Goal: Register for event/course

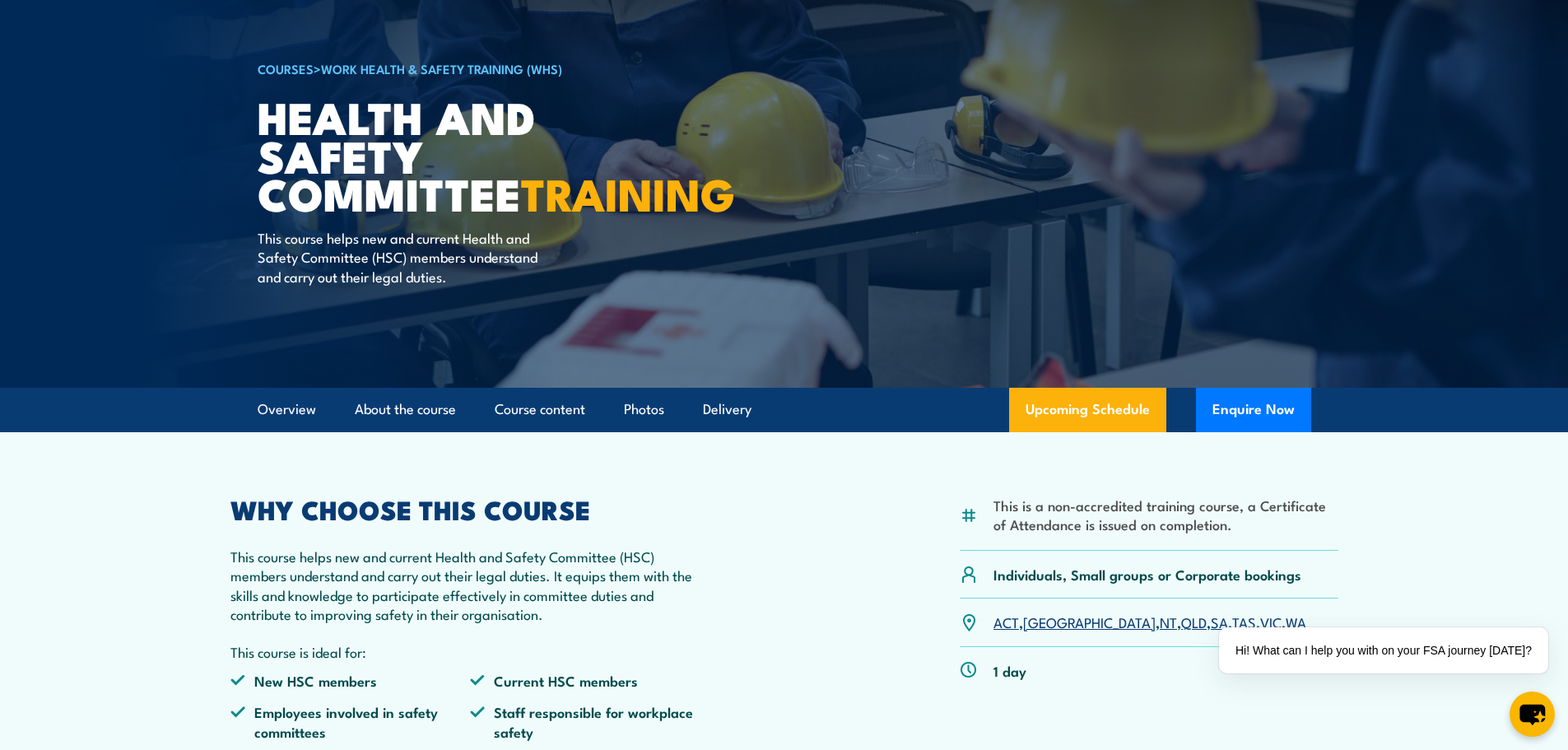
scroll to position [247, 0]
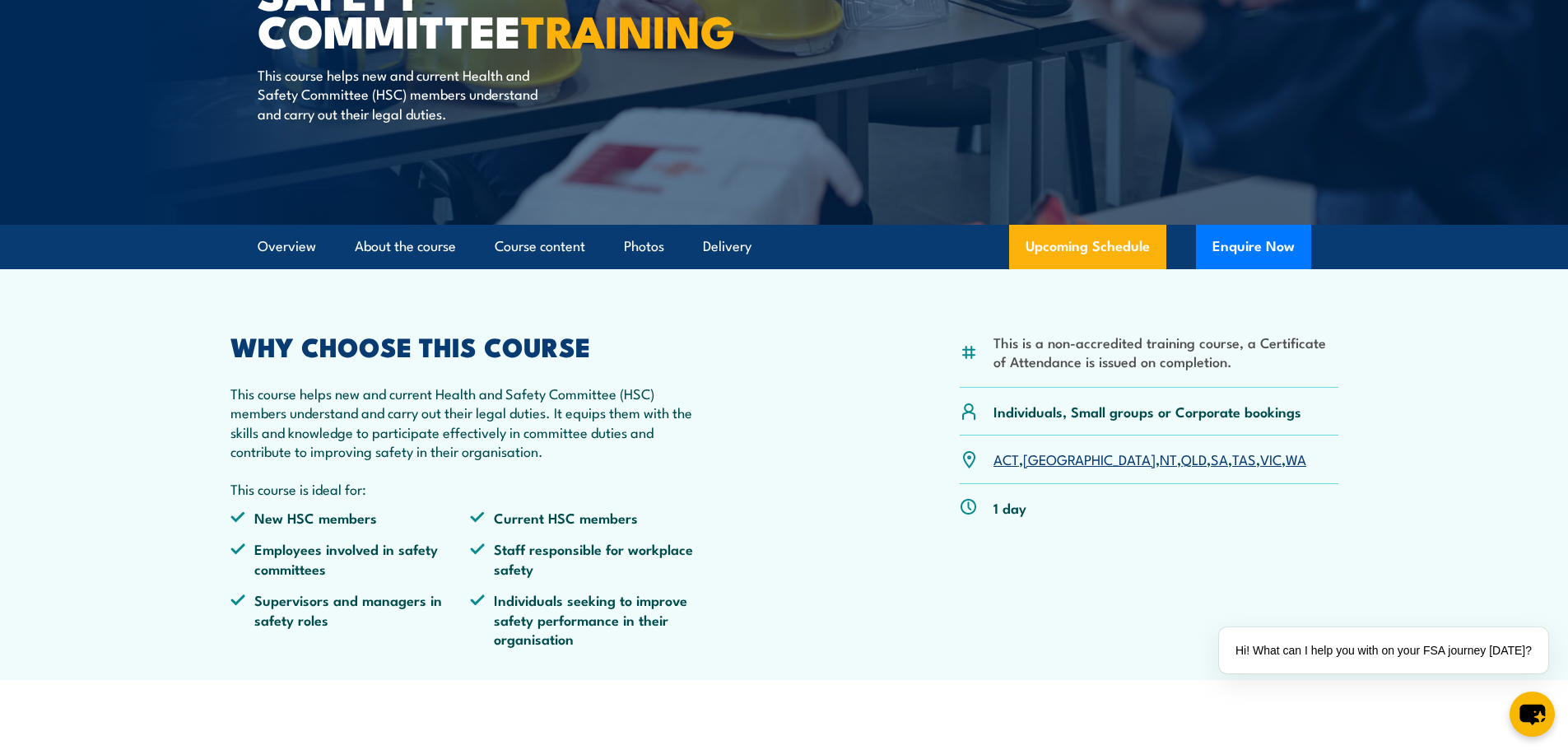
click at [1211, 457] on link "SA" at bounding box center [1220, 459] width 18 height 20
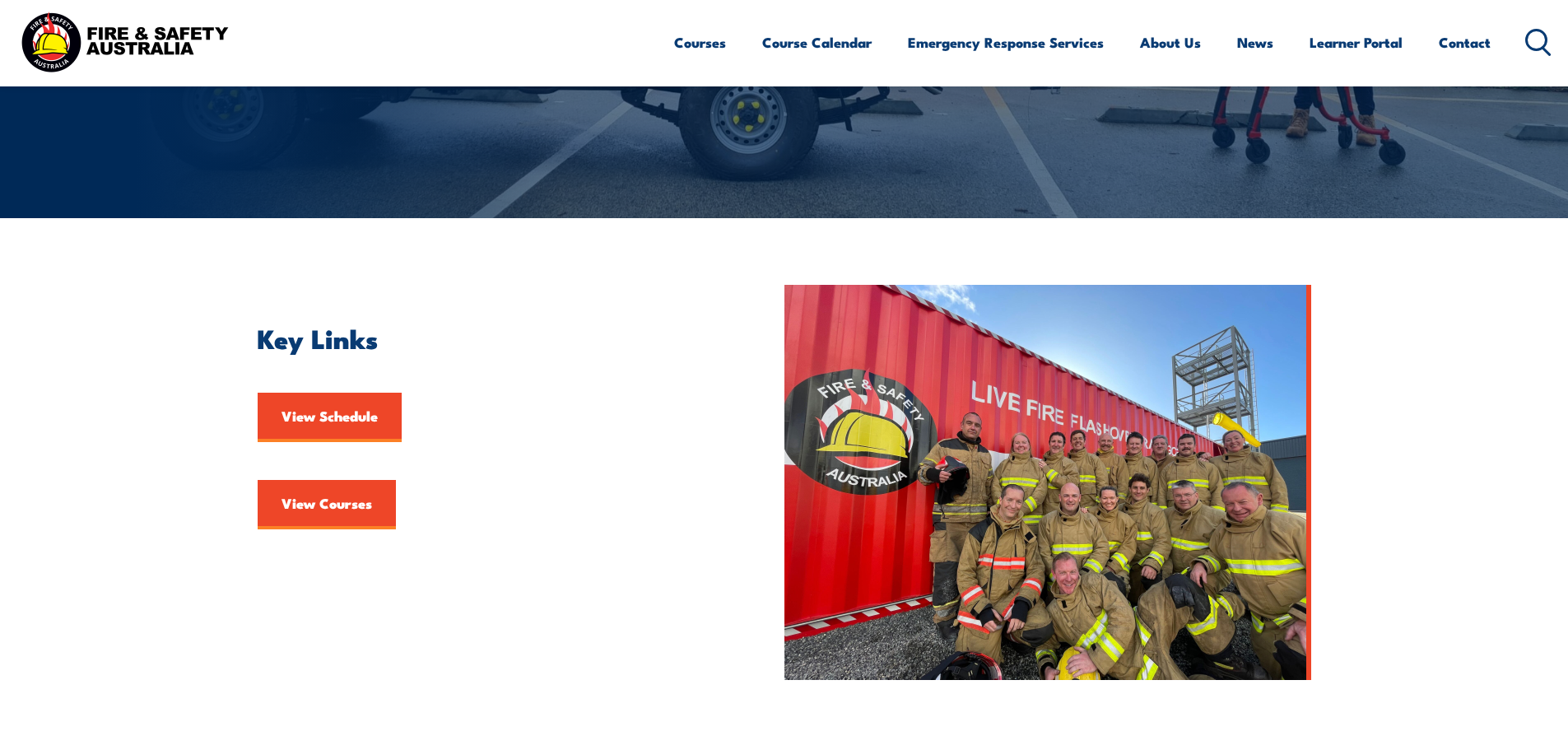
scroll to position [247, 0]
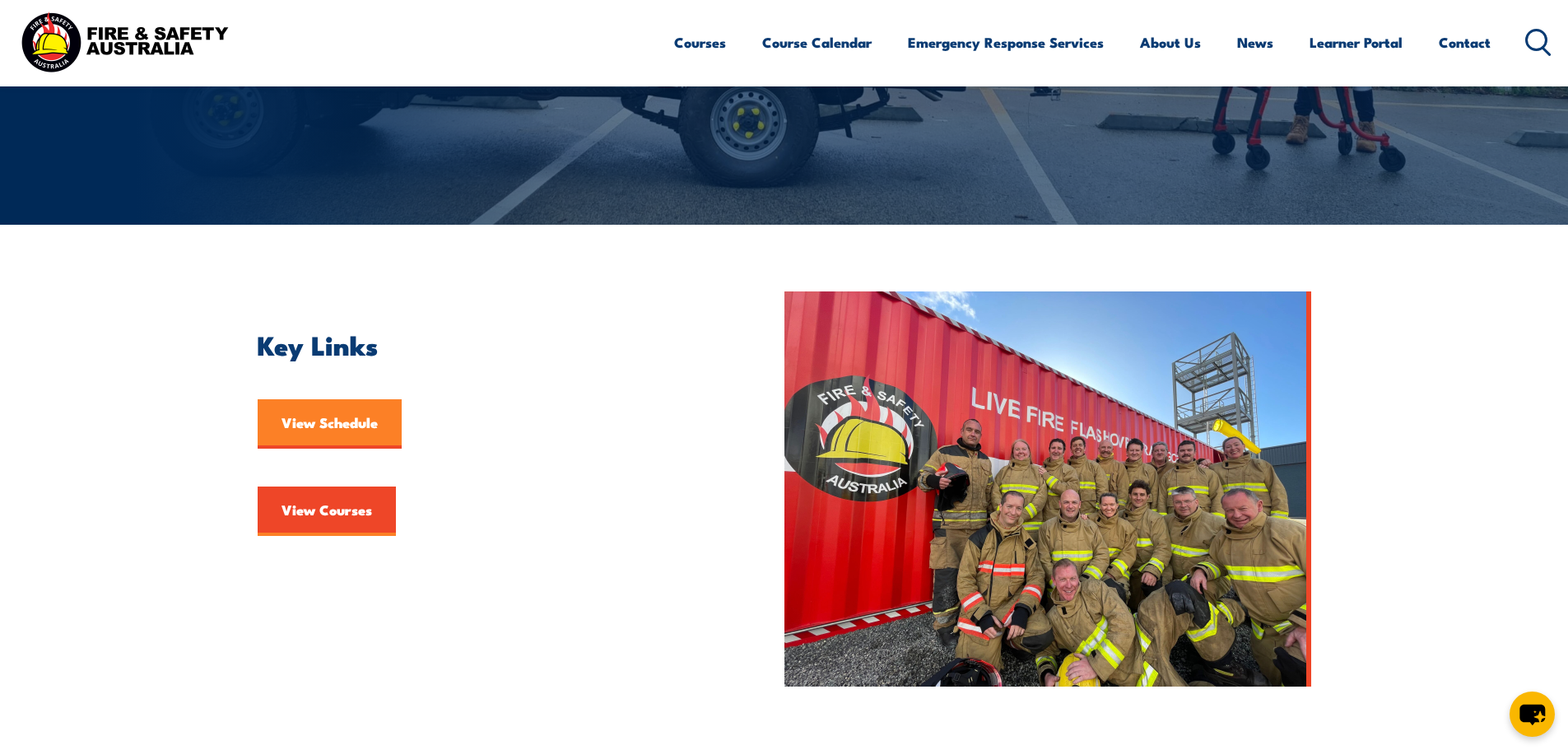
click at [343, 417] on link "View Schedule" at bounding box center [329, 424] width 144 height 49
click at [323, 513] on link "View Courses" at bounding box center [326, 511] width 138 height 49
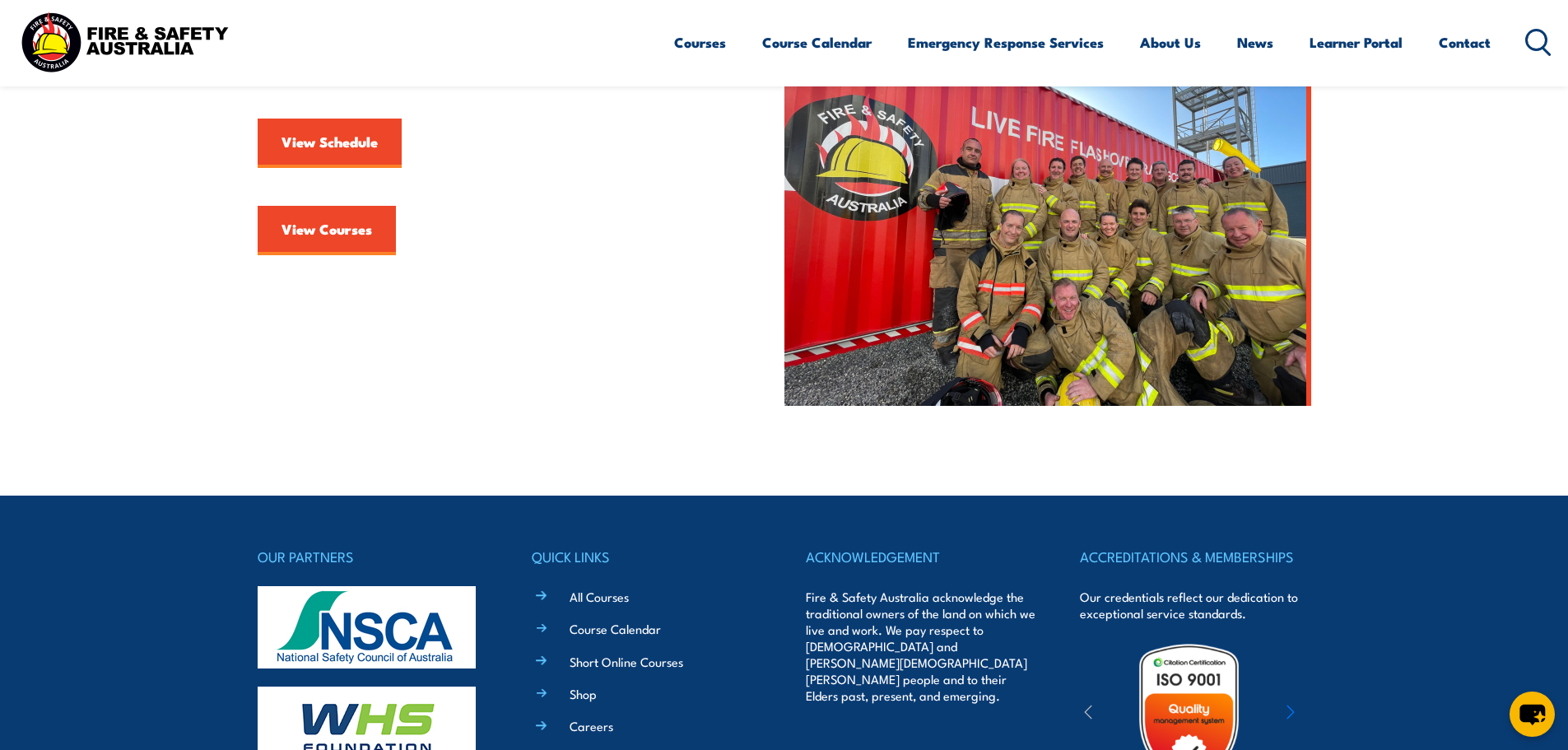
scroll to position [90, 0]
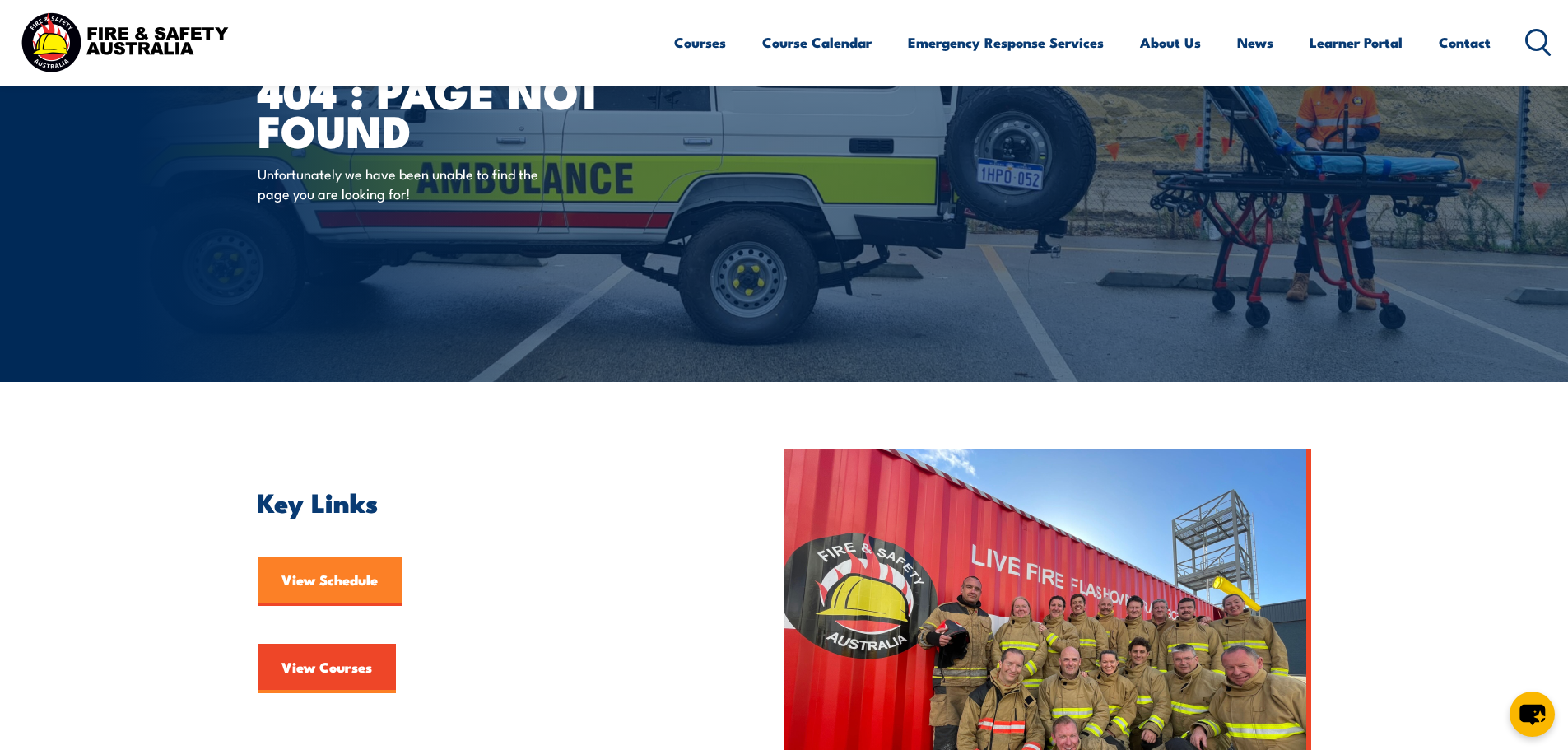
click at [326, 561] on link "View Schedule" at bounding box center [329, 581] width 144 height 49
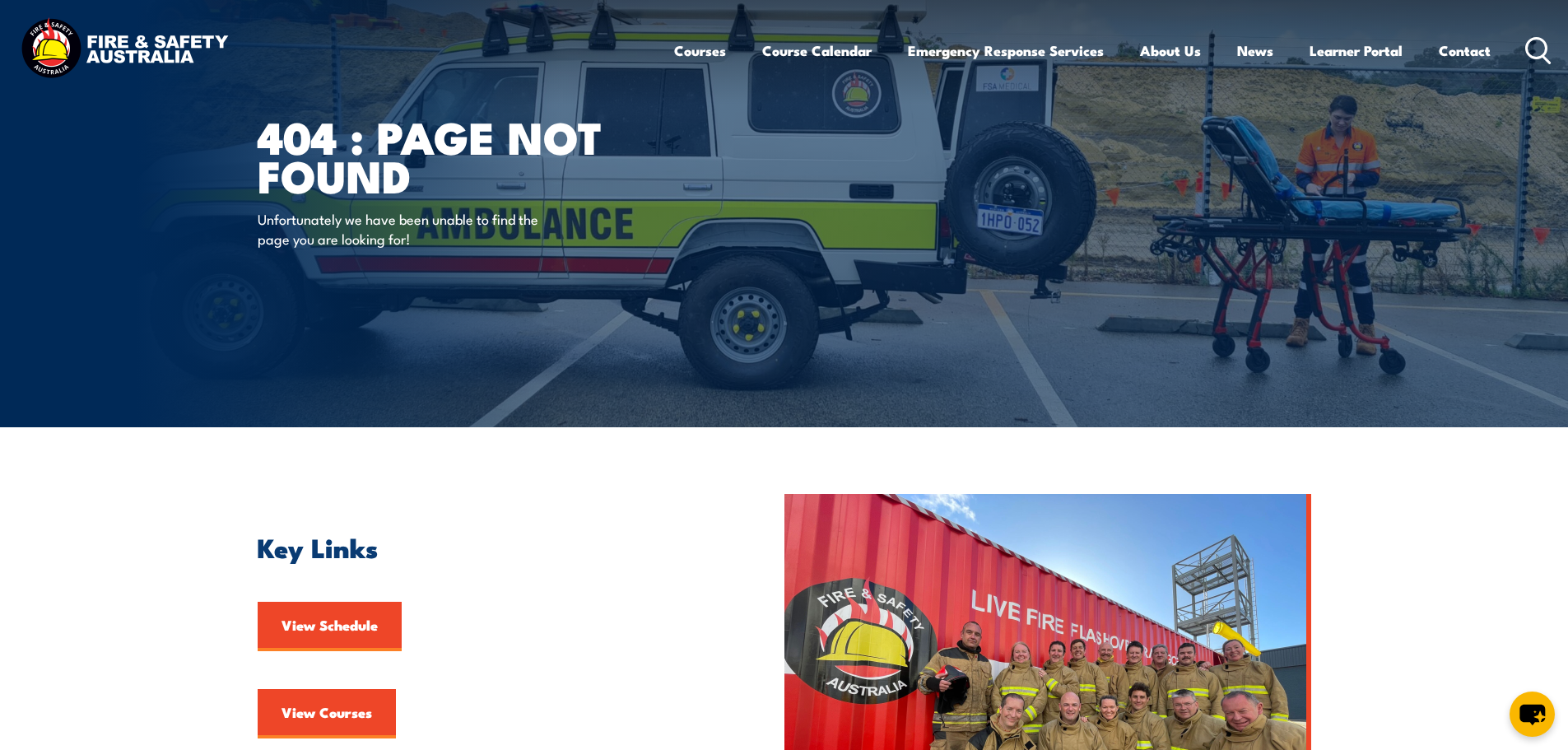
scroll to position [0, 0]
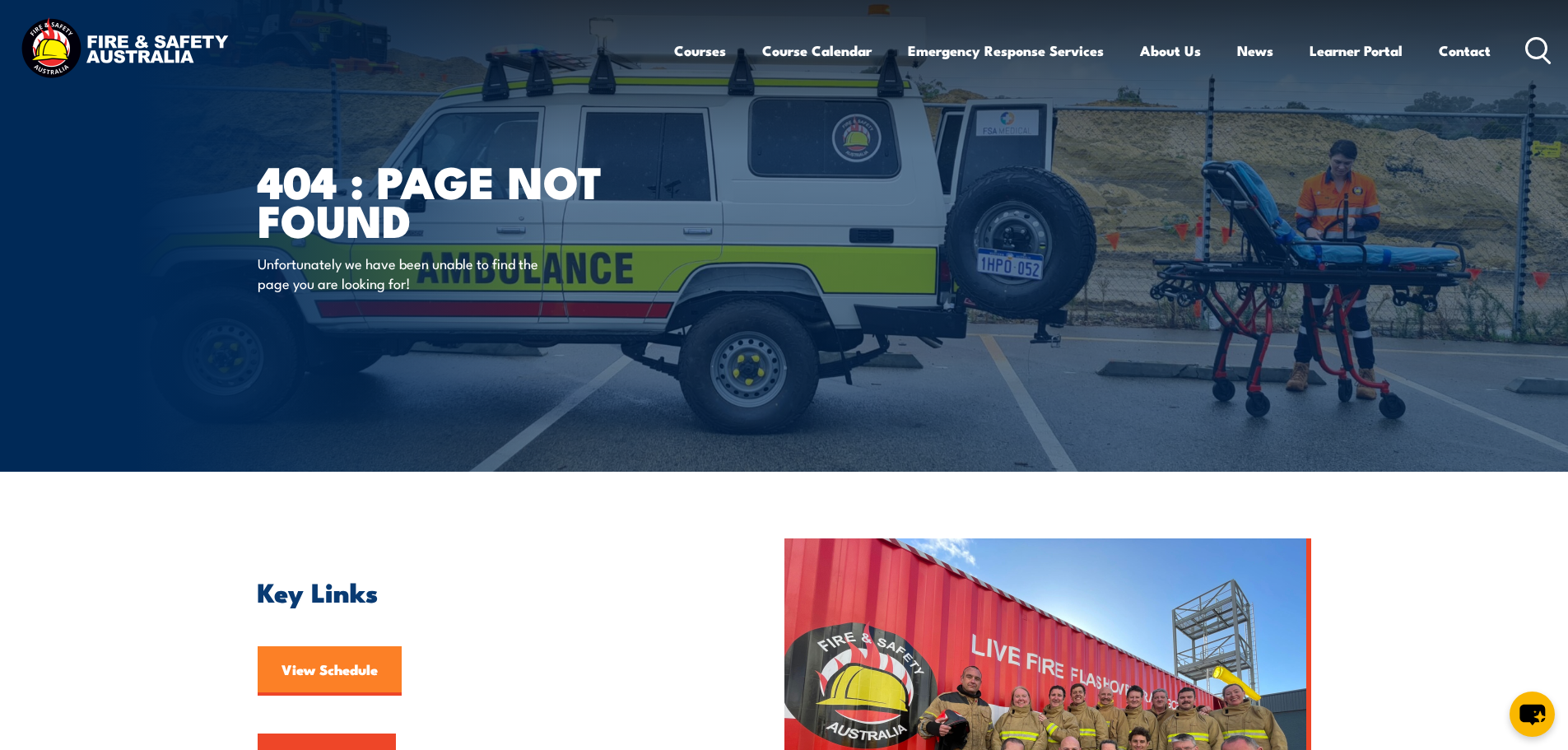
click at [312, 668] on link "View Schedule" at bounding box center [329, 670] width 144 height 49
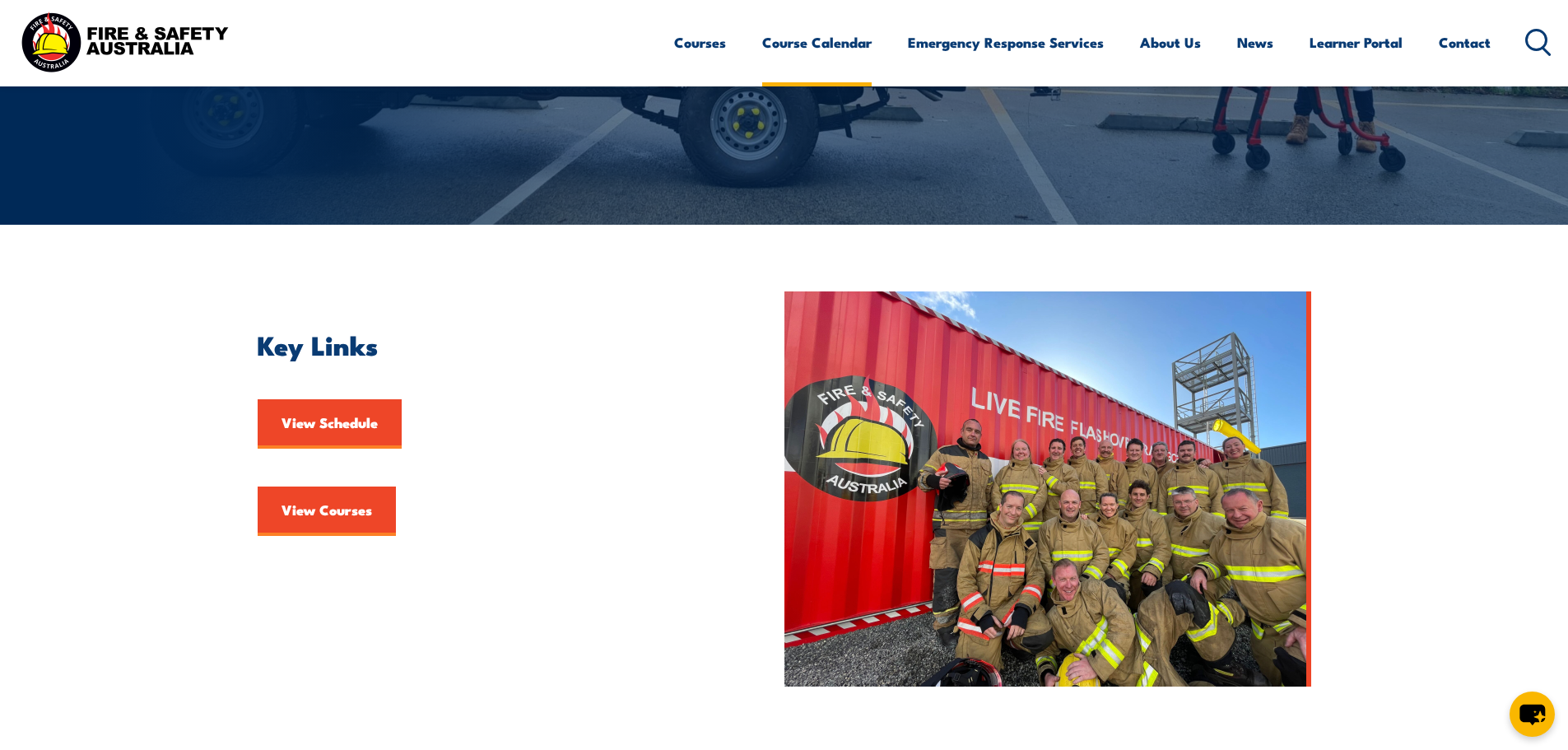
click at [779, 41] on link "Course Calendar" at bounding box center [816, 43] width 109 height 44
